Goal: Task Accomplishment & Management: Manage account settings

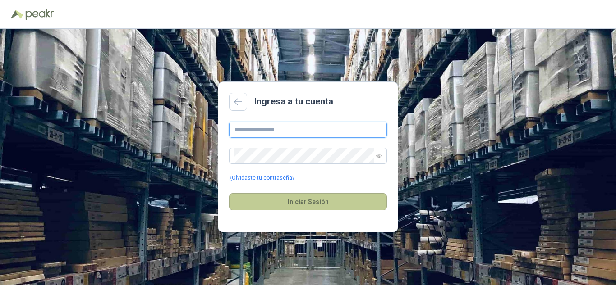
type input "**********"
click at [288, 203] on button "Iniciar Sesión" at bounding box center [308, 201] width 158 height 17
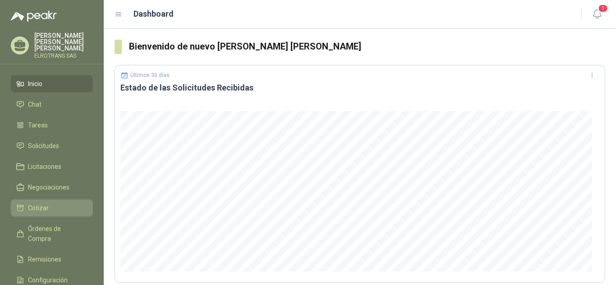
click at [52, 203] on li "Cotizar" at bounding box center [51, 208] width 71 height 10
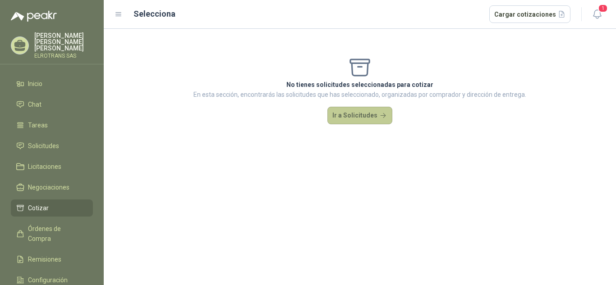
click at [364, 114] on button "Ir a Solicitudes" at bounding box center [359, 116] width 65 height 18
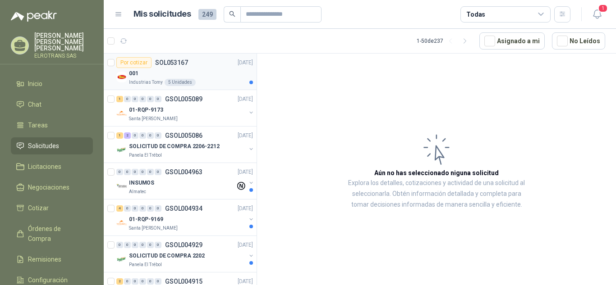
click at [168, 60] on p "SOL053167" at bounding box center [171, 63] width 33 height 6
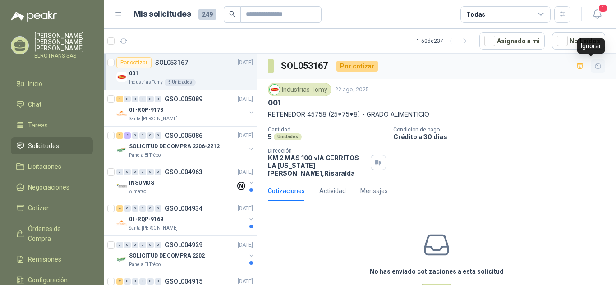
click at [595, 67] on icon "button" at bounding box center [597, 66] width 5 height 5
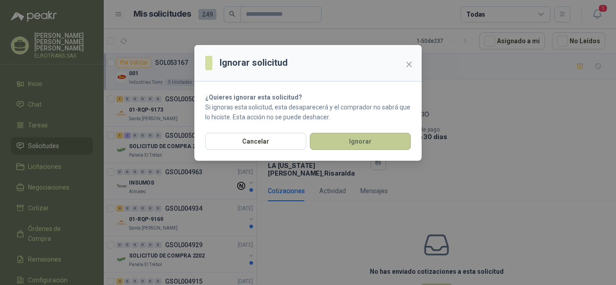
click at [346, 146] on button "Ignorar" at bounding box center [360, 141] width 101 height 17
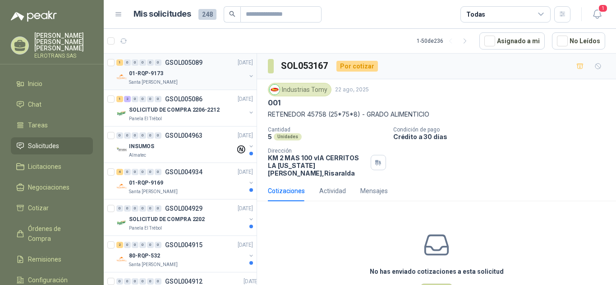
click at [150, 76] on p "01-RQP-9173" at bounding box center [146, 73] width 34 height 9
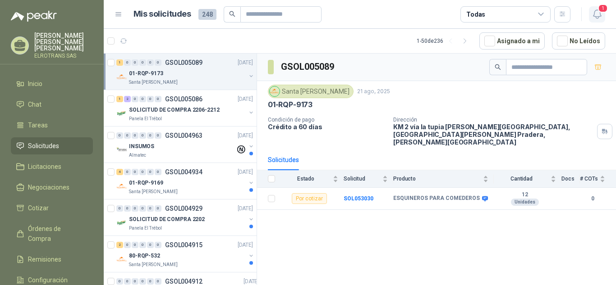
click at [606, 9] on span "1" at bounding box center [603, 8] width 10 height 9
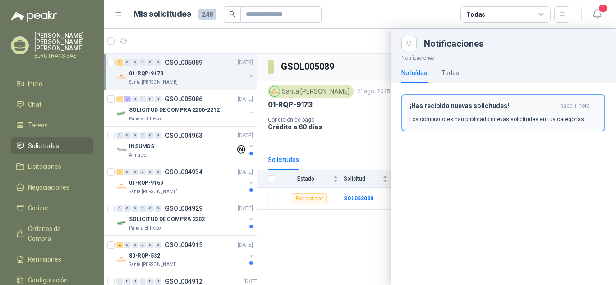
click at [481, 103] on h3 "¡Has recibido nuevas solicitudes!" at bounding box center [482, 106] width 147 height 8
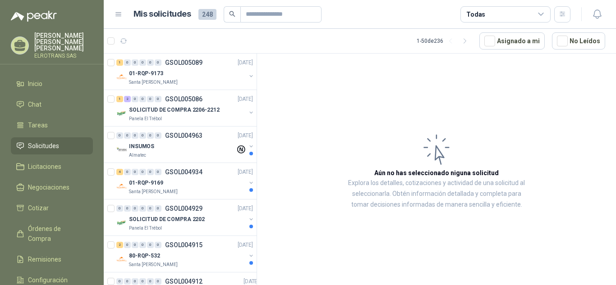
click at [49, 53] on p "ELROTRANS SAS" at bounding box center [63, 55] width 59 height 5
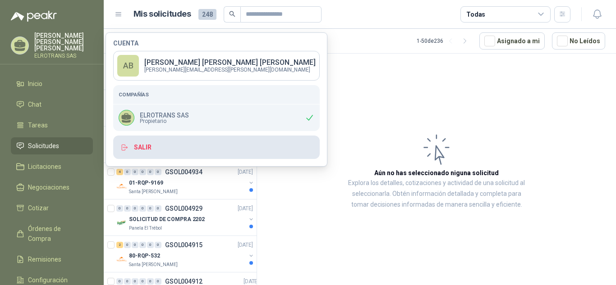
click at [142, 151] on button "Salir" at bounding box center [216, 147] width 206 height 23
